Goal: Task Accomplishment & Management: Manage account settings

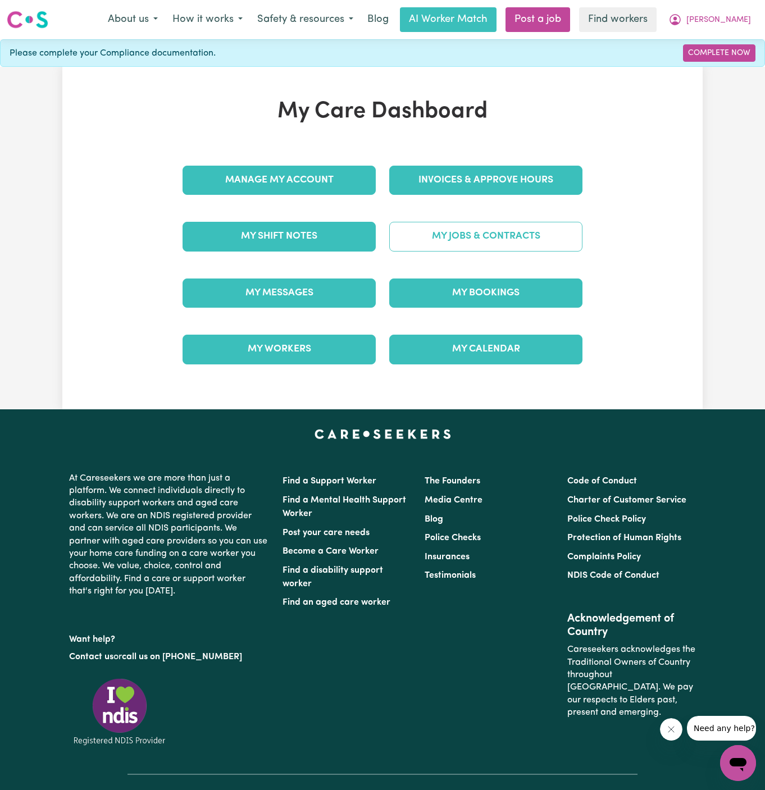
click at [503, 226] on link "My Jobs & Contracts" at bounding box center [485, 236] width 193 height 29
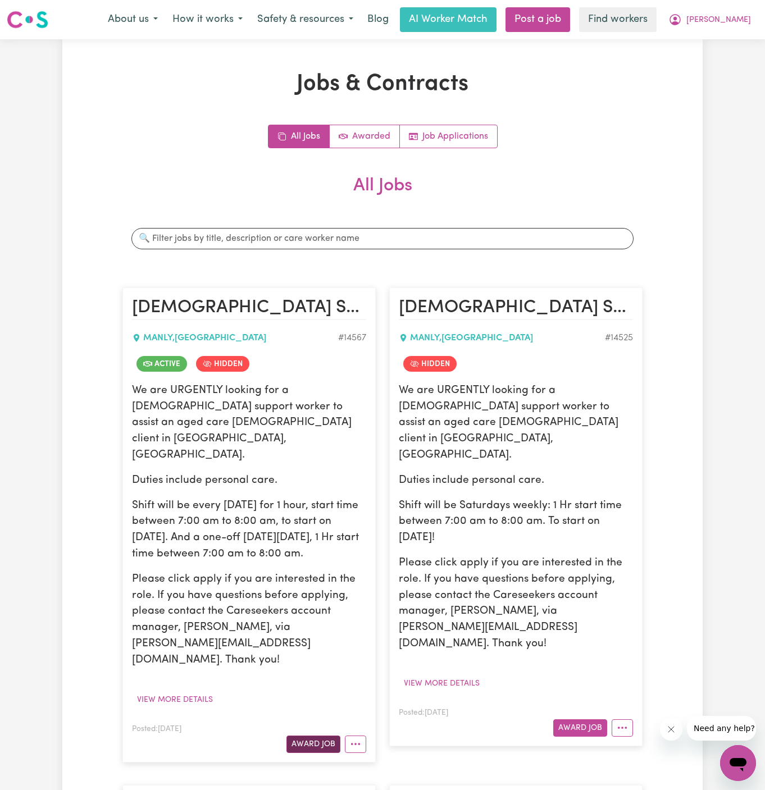
click at [318, 736] on button "Award Job" at bounding box center [313, 744] width 54 height 17
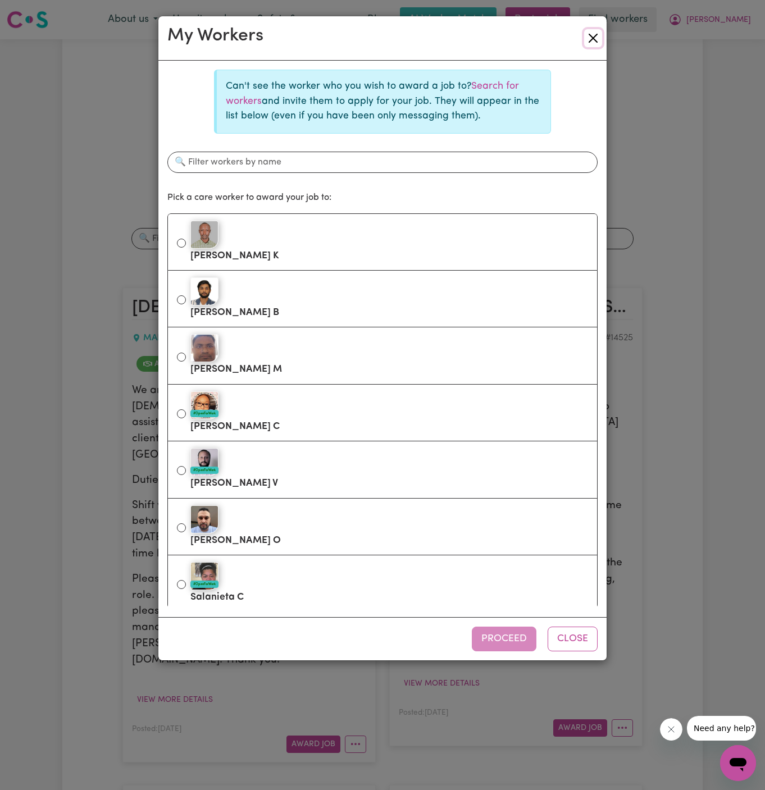
click at [589, 39] on button "Close" at bounding box center [593, 38] width 18 height 18
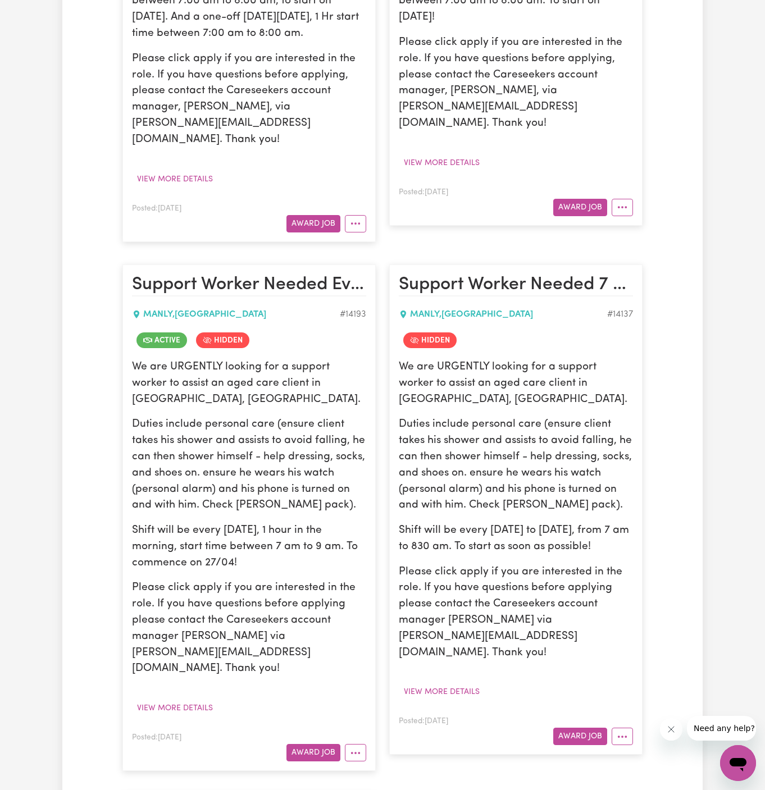
scroll to position [656, 0]
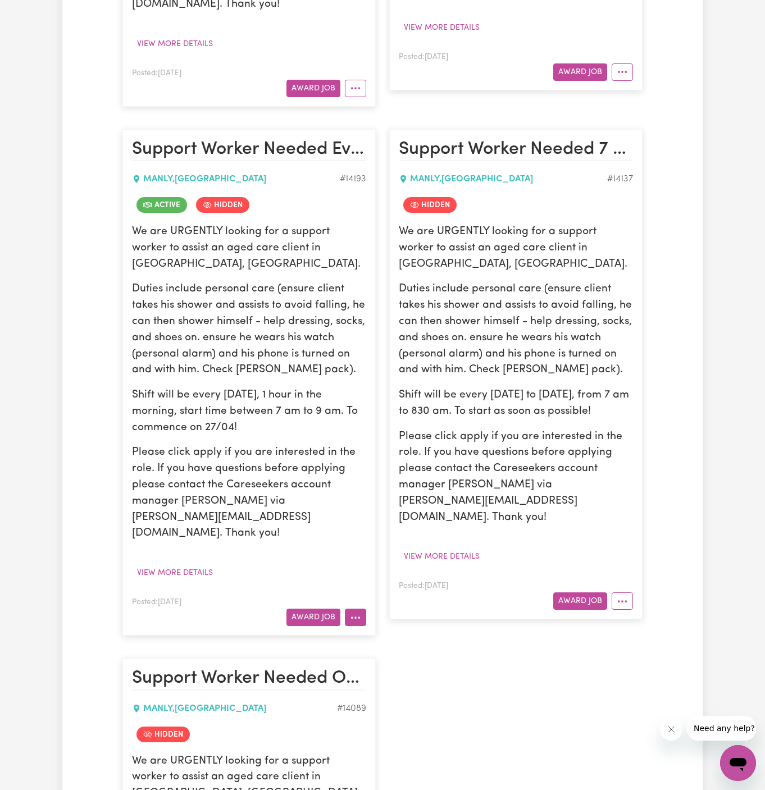
click at [354, 609] on button "More options" at bounding box center [355, 617] width 21 height 17
click at [441, 632] on link "View/Edit Contract" at bounding box center [399, 643] width 109 height 22
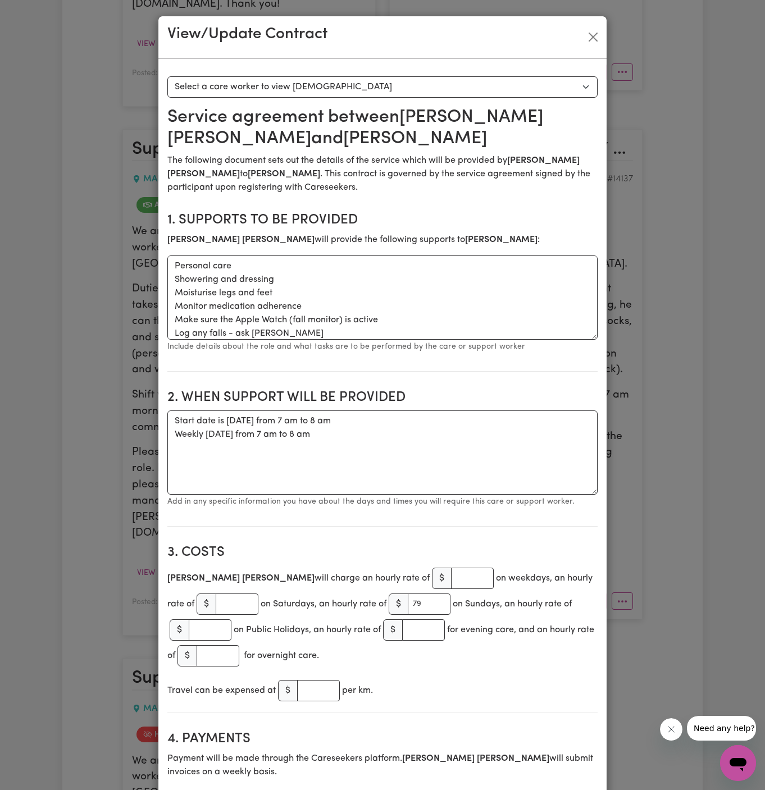
scroll to position [40, 0]
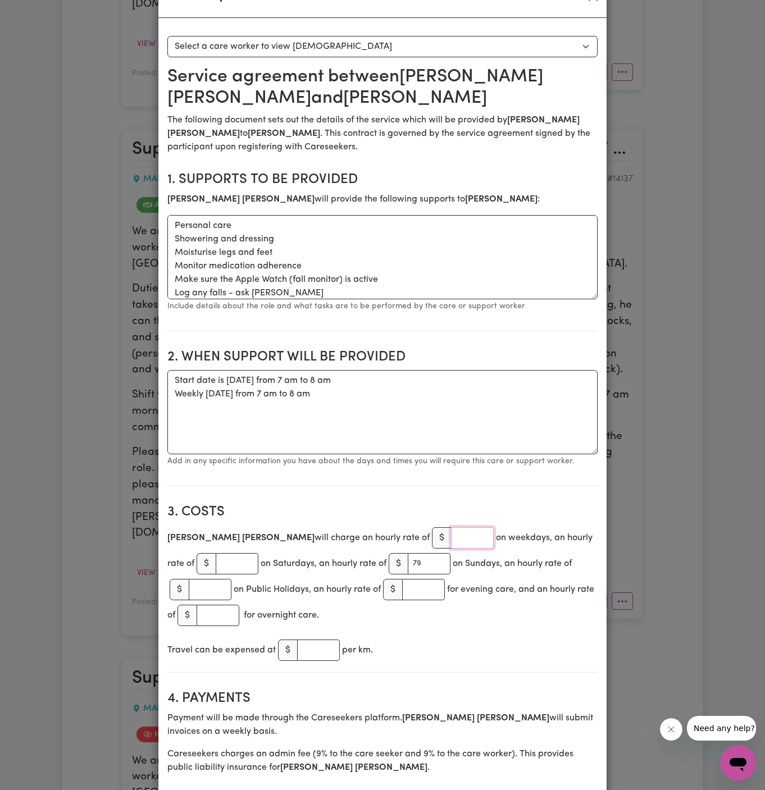
click at [451, 539] on input "number" at bounding box center [472, 537] width 43 height 21
type input "54"
click at [447, 512] on h2 "3. Costs" at bounding box center [382, 512] width 430 height 16
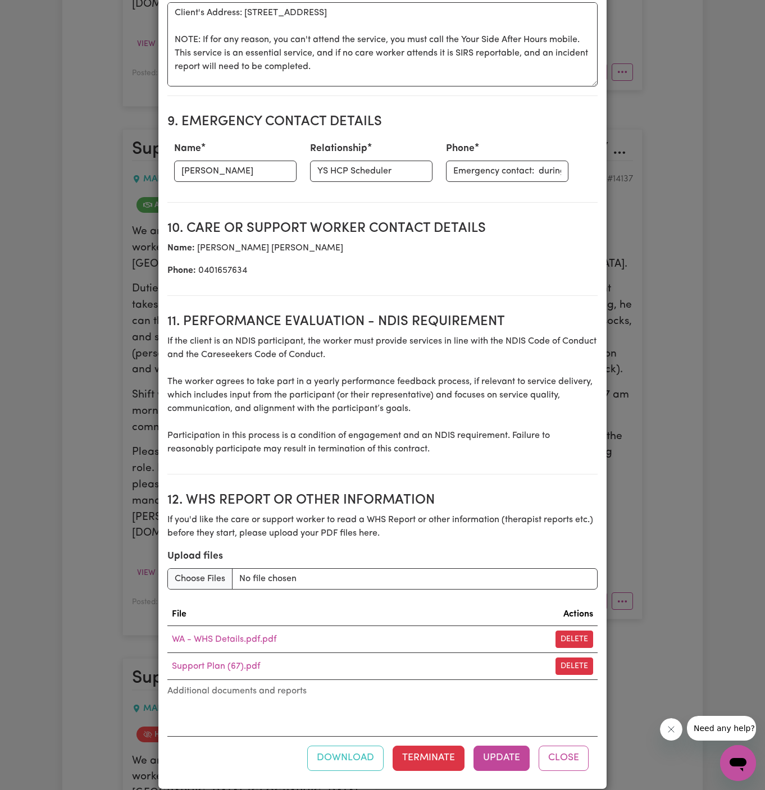
scroll to position [1237, 0]
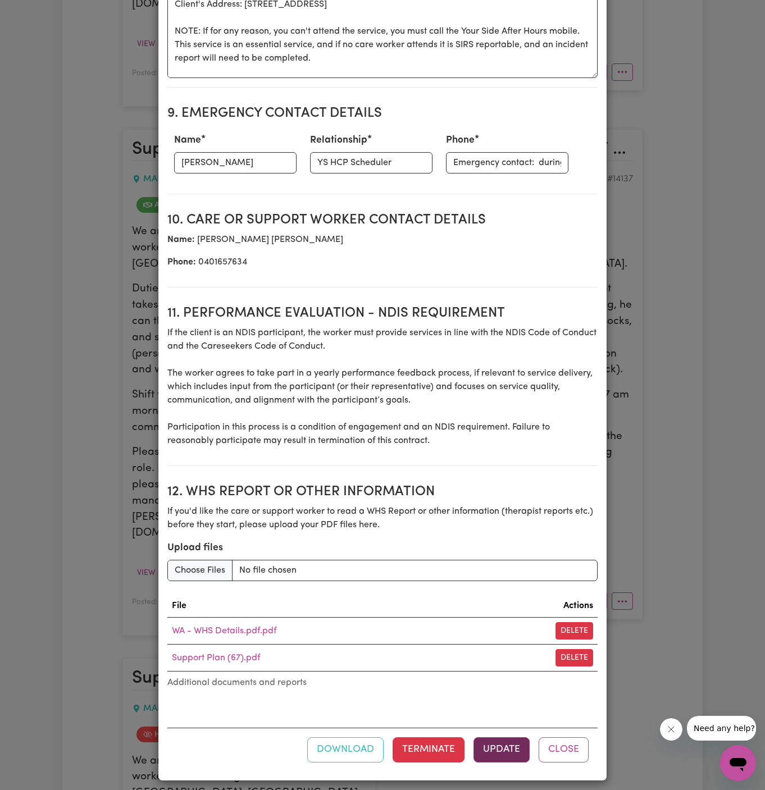
click at [499, 738] on button "Update" at bounding box center [502, 750] width 56 height 25
click at [512, 747] on button "Update" at bounding box center [502, 750] width 56 height 25
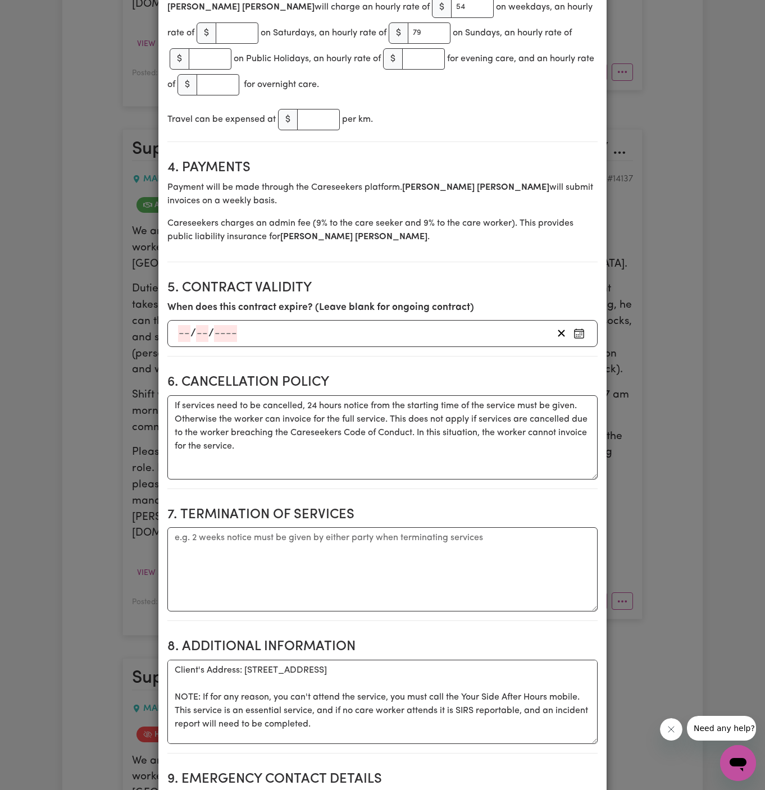
scroll to position [0, 0]
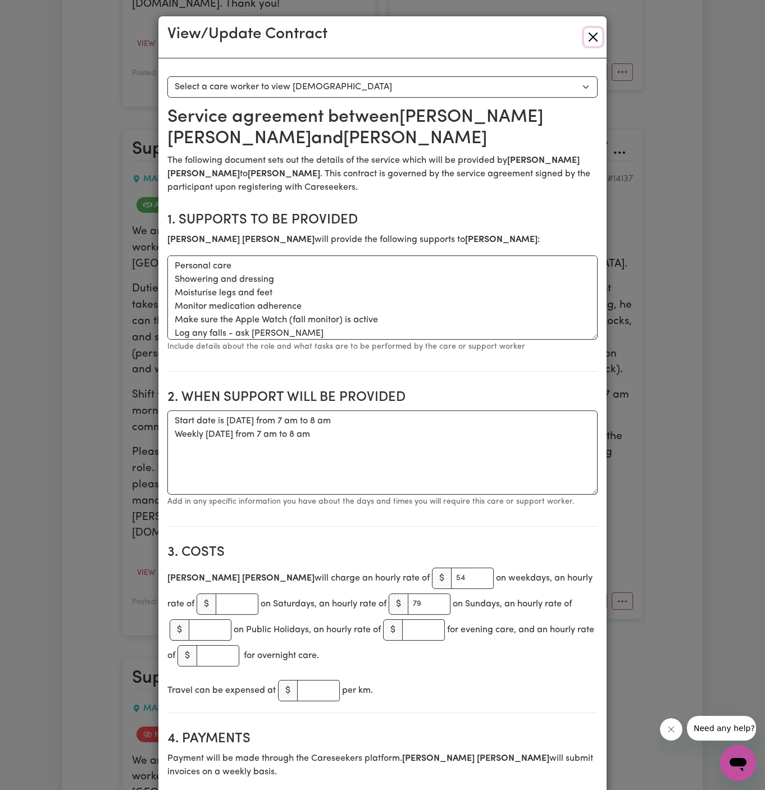
click at [598, 38] on button "Close" at bounding box center [593, 37] width 18 height 18
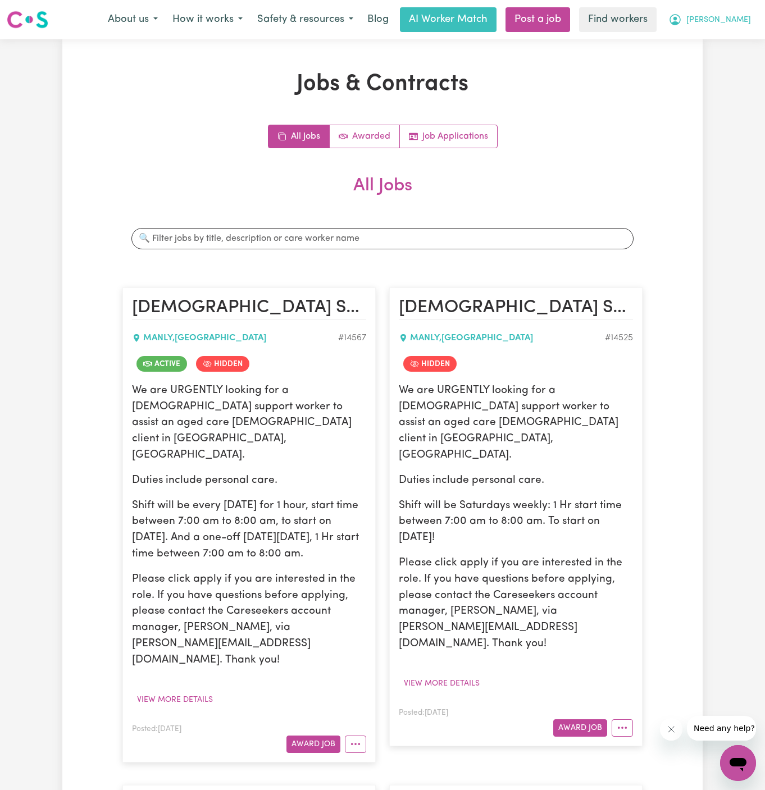
click at [738, 30] on button "[PERSON_NAME]" at bounding box center [709, 20] width 97 height 24
click at [735, 59] on link "Logout" at bounding box center [713, 64] width 89 height 21
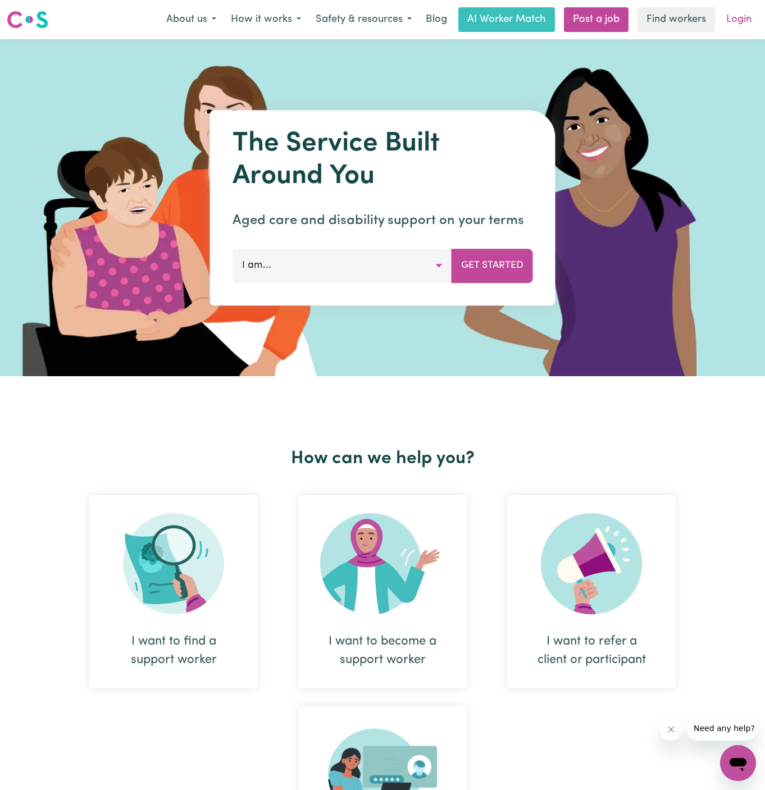
click at [750, 17] on link "Login" at bounding box center [739, 19] width 39 height 25
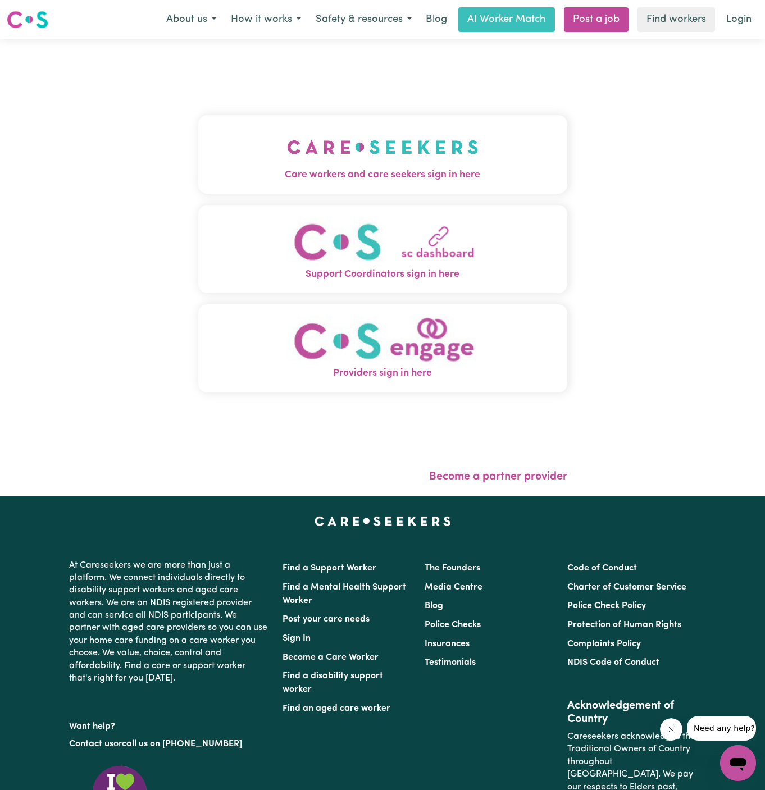
click at [457, 154] on button "Care workers and care seekers sign in here" at bounding box center [382, 154] width 369 height 79
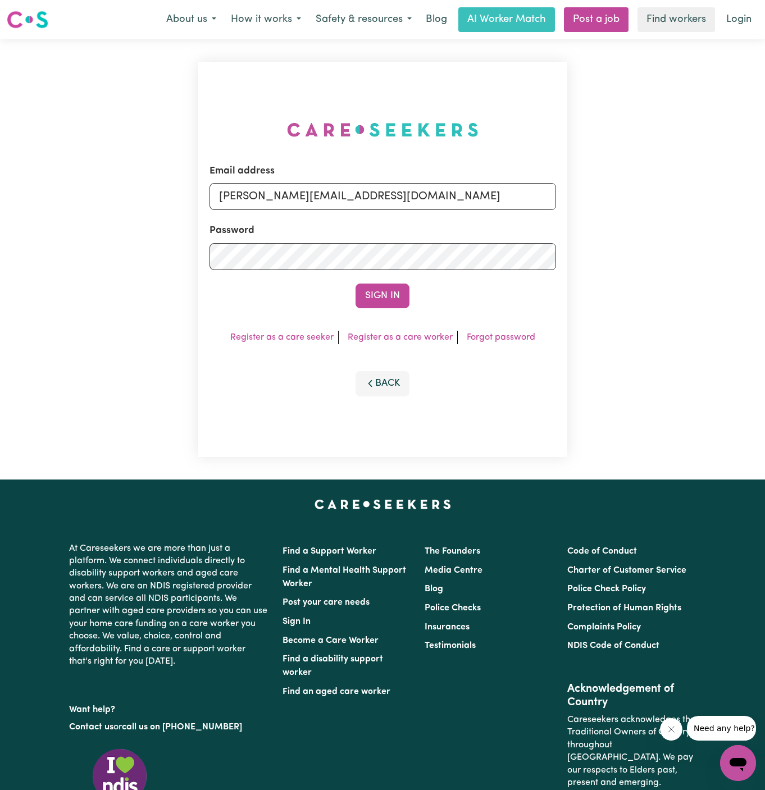
click at [463, 181] on div "Email address [PERSON_NAME][EMAIL_ADDRESS][DOMAIN_NAME]" at bounding box center [383, 187] width 347 height 46
click at [453, 193] on input "[PERSON_NAME][EMAIL_ADDRESS][DOMAIN_NAME]" at bounding box center [383, 196] width 347 height 27
drag, startPoint x: 280, startPoint y: 202, endPoint x: 670, endPoint y: 203, distance: 389.8
click at [670, 203] on div "Email address [EMAIL_ADDRESS][DOMAIN_NAME] Password Sign In Register as a care …" at bounding box center [382, 259] width 765 height 440
type input "[EMAIL_ADDRESS][DOMAIN_NAME]"
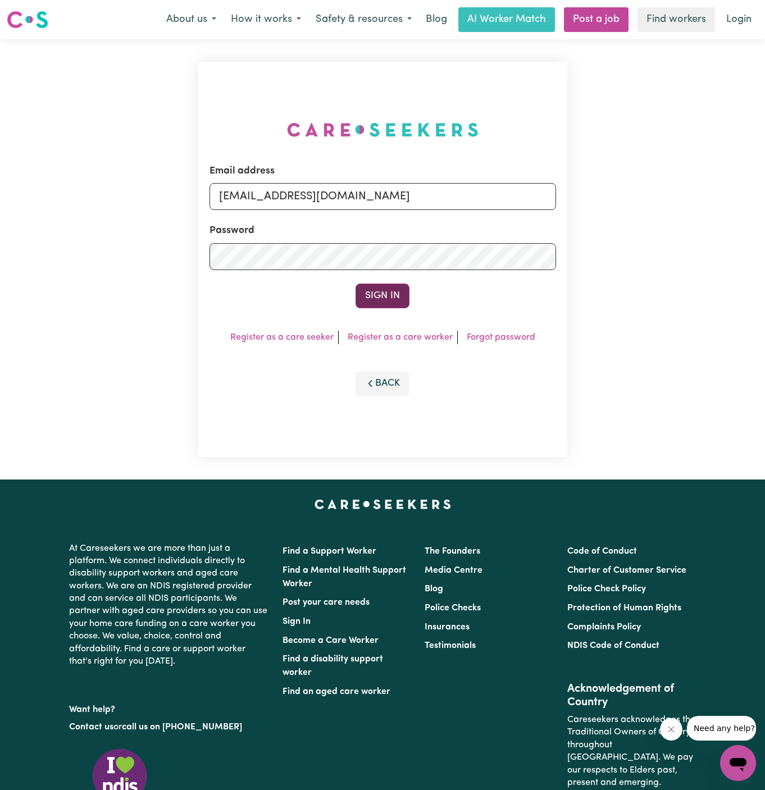
click at [374, 292] on button "Sign In" at bounding box center [383, 296] width 54 height 25
